Goal: Information Seeking & Learning: Learn about a topic

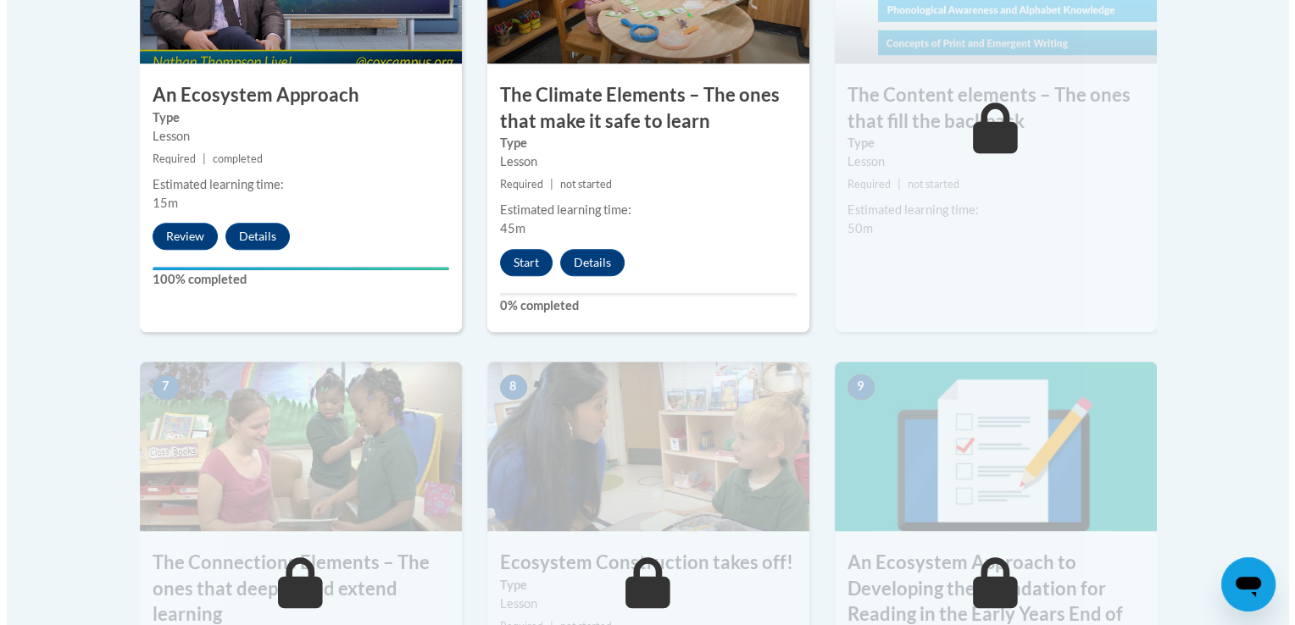
scroll to position [1220, 0]
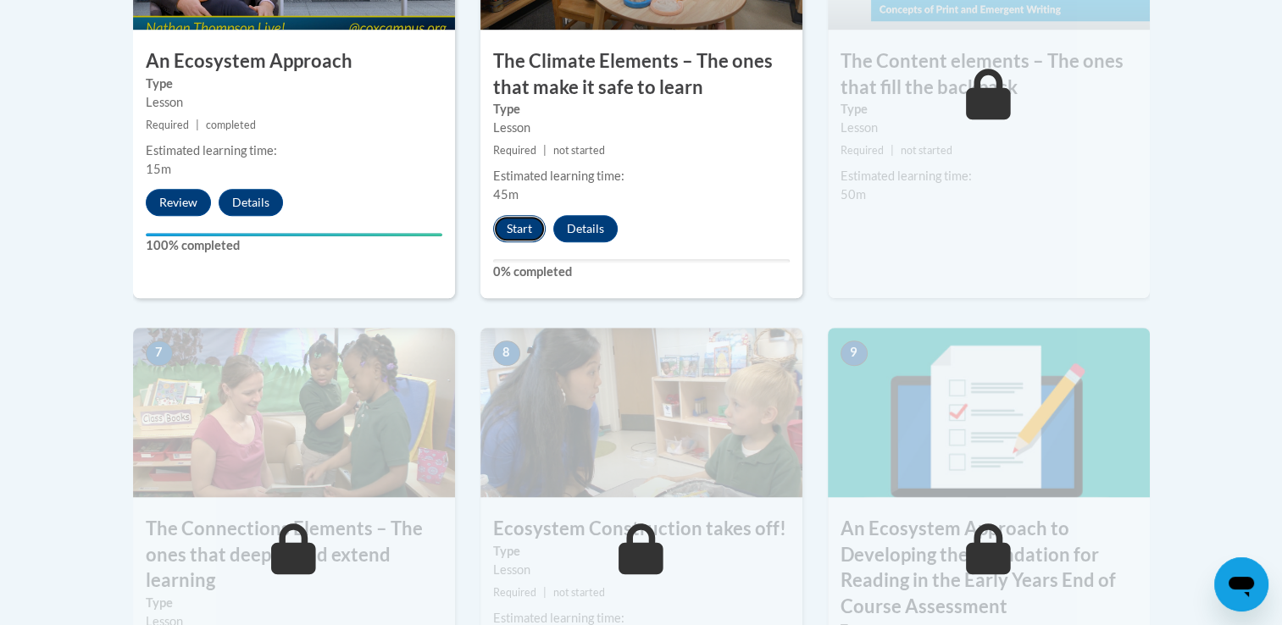
click at [521, 226] on button "Start" at bounding box center [519, 228] width 53 height 27
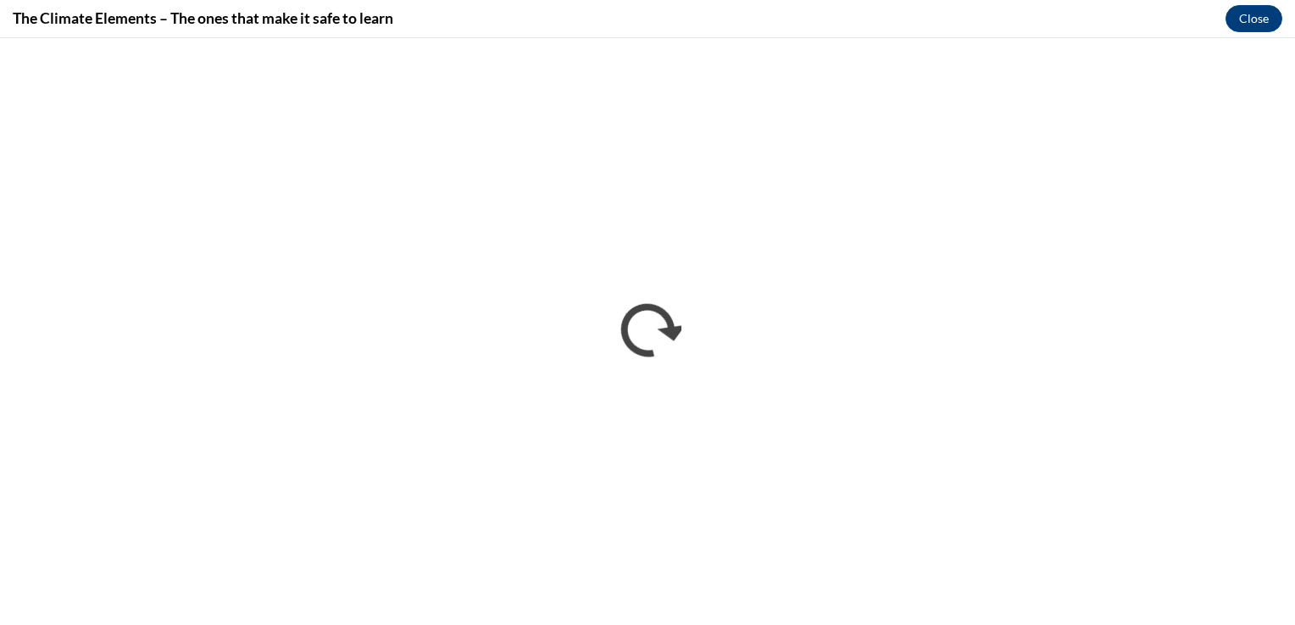
scroll to position [0, 0]
